Goal: Navigation & Orientation: Find specific page/section

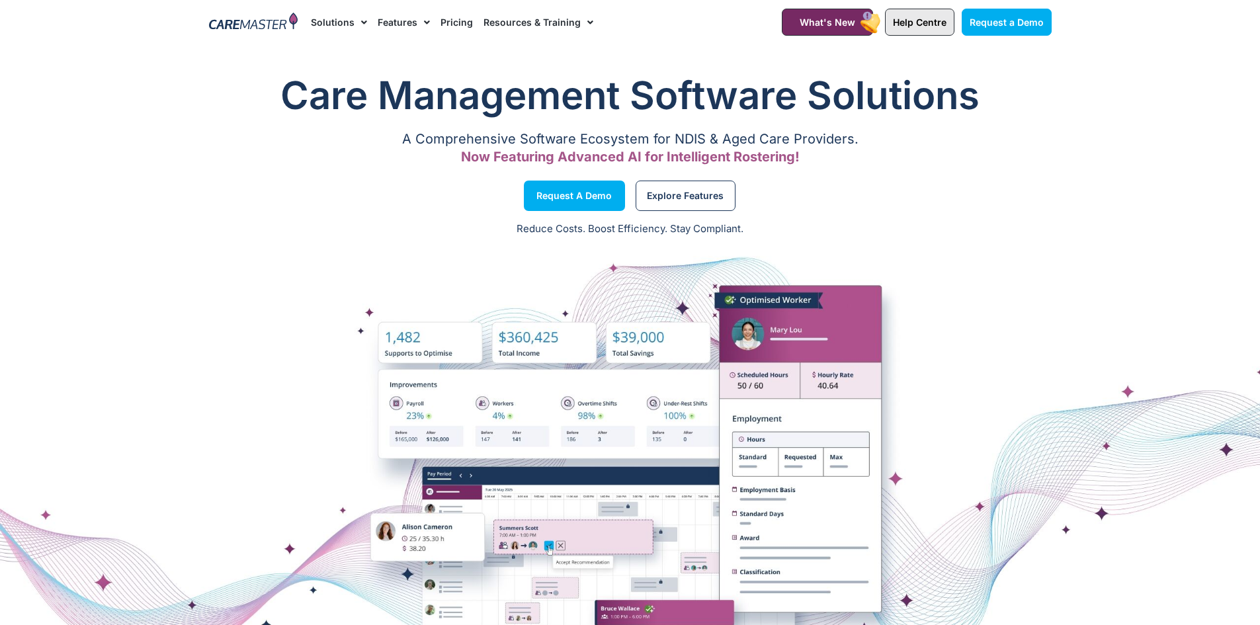
click at [915, 26] on span "Help Centre" at bounding box center [920, 22] width 54 height 11
